Goal: Task Accomplishment & Management: Manage account settings

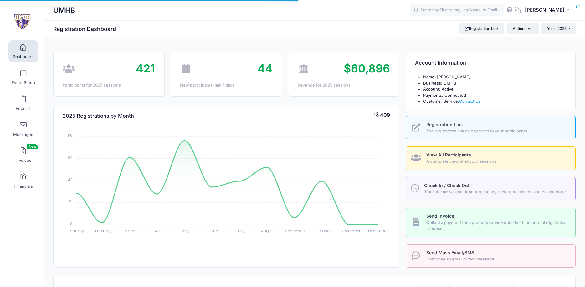
select select
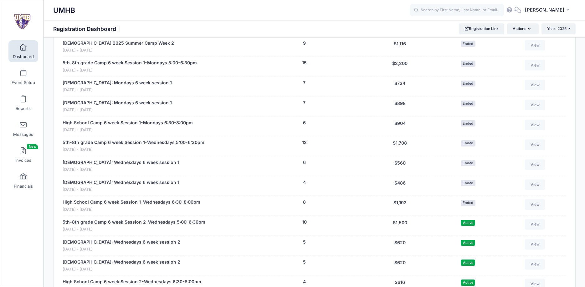
scroll to position [957, 0]
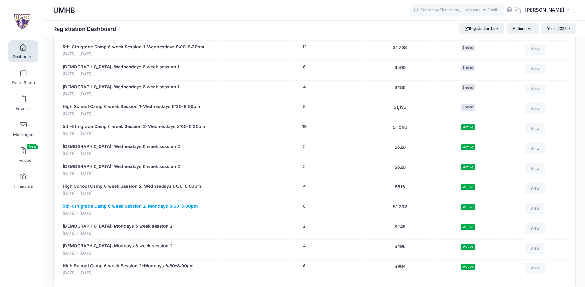
click at [190, 210] on link "5th-8th grade Camp 6 week Session 2-Mondays 5:00-6:30pm" at bounding box center [130, 206] width 135 height 7
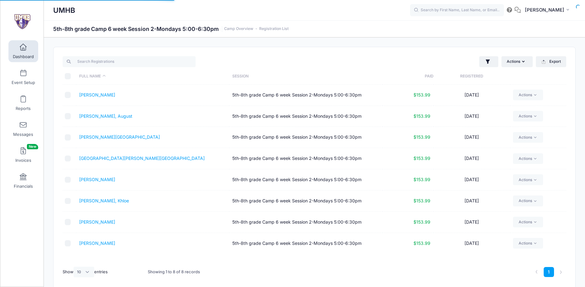
select select "10"
click at [23, 49] on span at bounding box center [23, 47] width 0 height 7
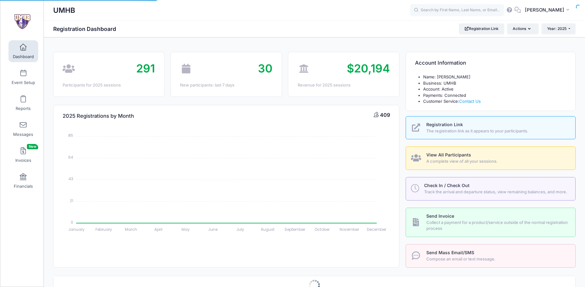
select select
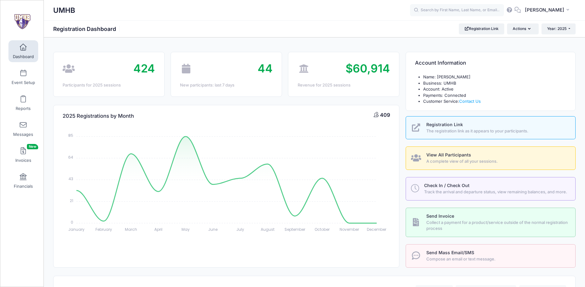
click at [23, 50] on span at bounding box center [23, 47] width 0 height 7
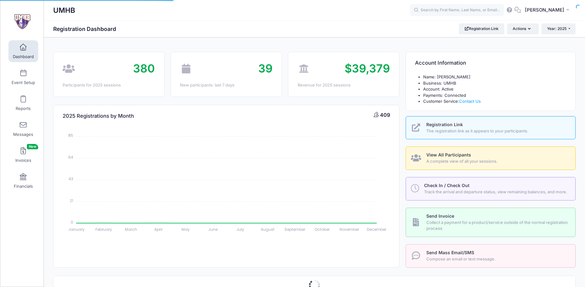
select select
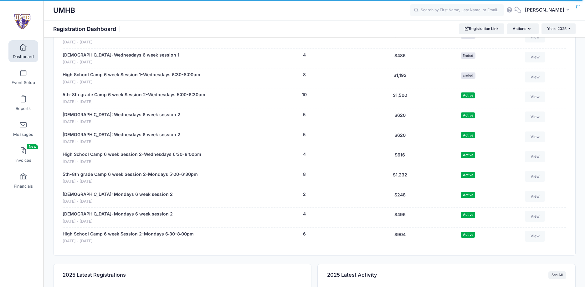
scroll to position [957, 0]
